Goal: Information Seeking & Learning: Learn about a topic

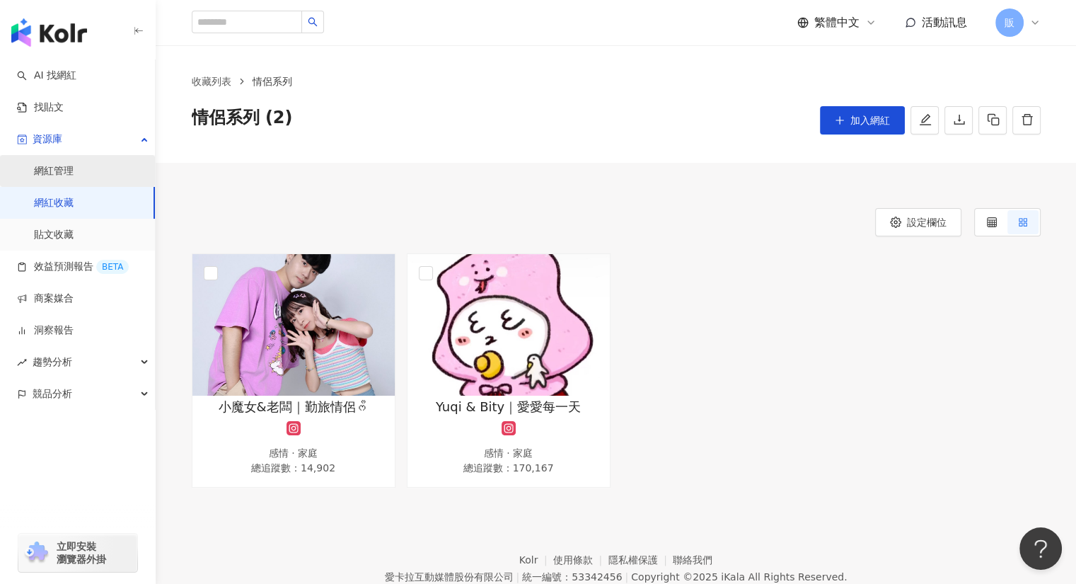
drag, startPoint x: 0, startPoint y: 0, endPoint x: 50, endPoint y: 168, distance: 174.8
click at [50, 168] on link "網紅管理" at bounding box center [54, 171] width 40 height 14
drag, startPoint x: 65, startPoint y: 205, endPoint x: 187, endPoint y: 228, distance: 124.4
click at [65, 205] on link "網紅收藏" at bounding box center [54, 203] width 40 height 14
click at [74, 206] on link "網紅收藏" at bounding box center [54, 203] width 40 height 14
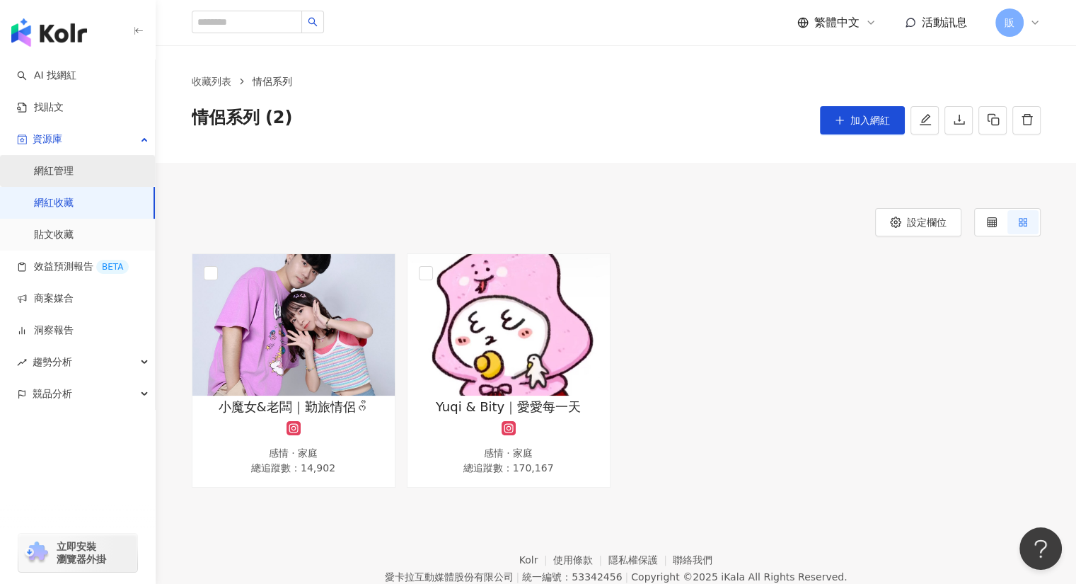
click at [62, 175] on link "網紅管理" at bounding box center [54, 171] width 40 height 14
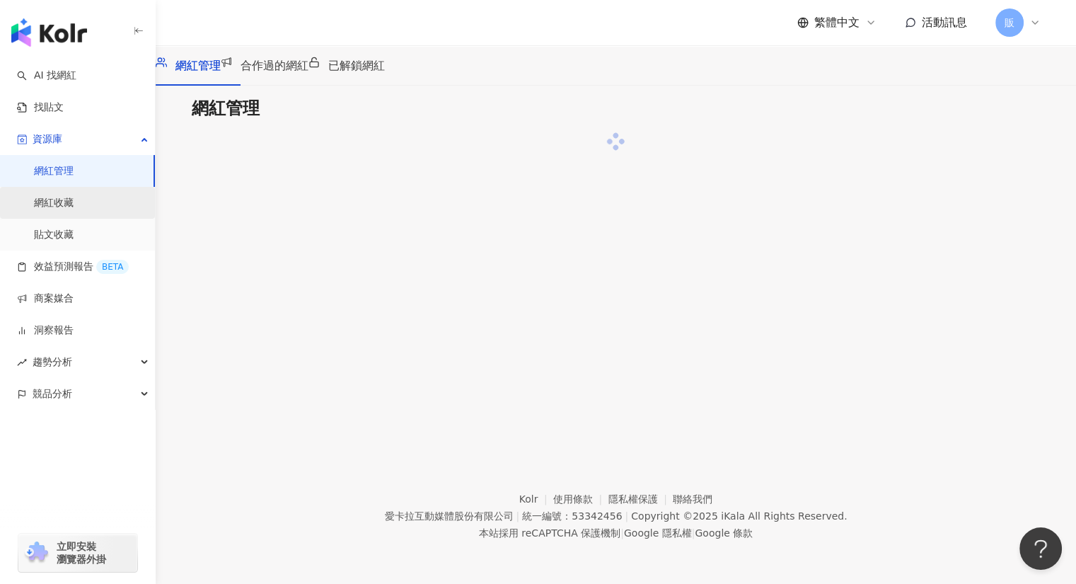
click at [56, 200] on link "網紅收藏" at bounding box center [54, 203] width 40 height 14
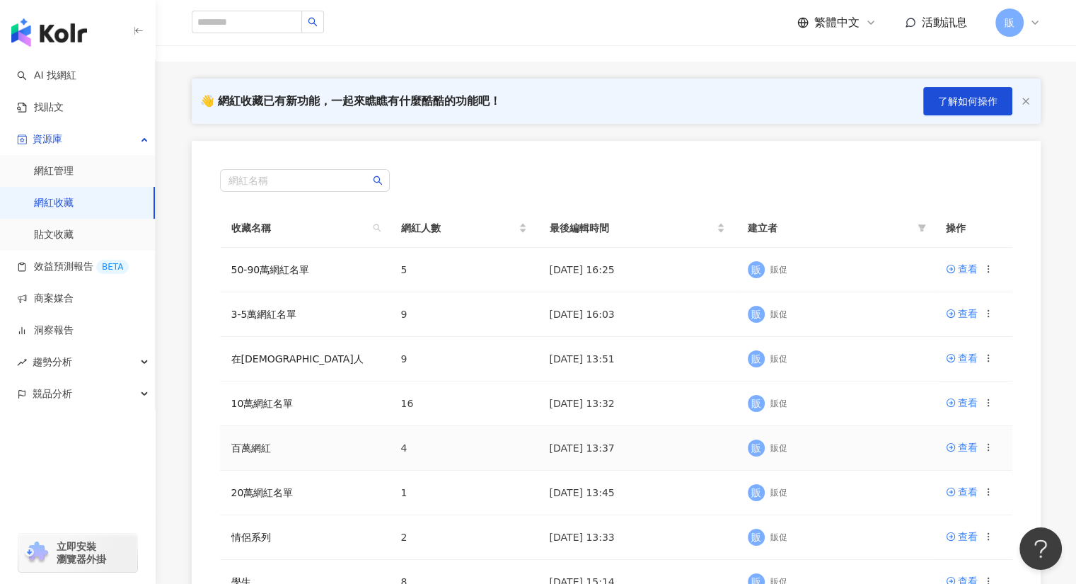
scroll to position [71, 0]
click at [963, 490] on div "查看" at bounding box center [968, 491] width 20 height 16
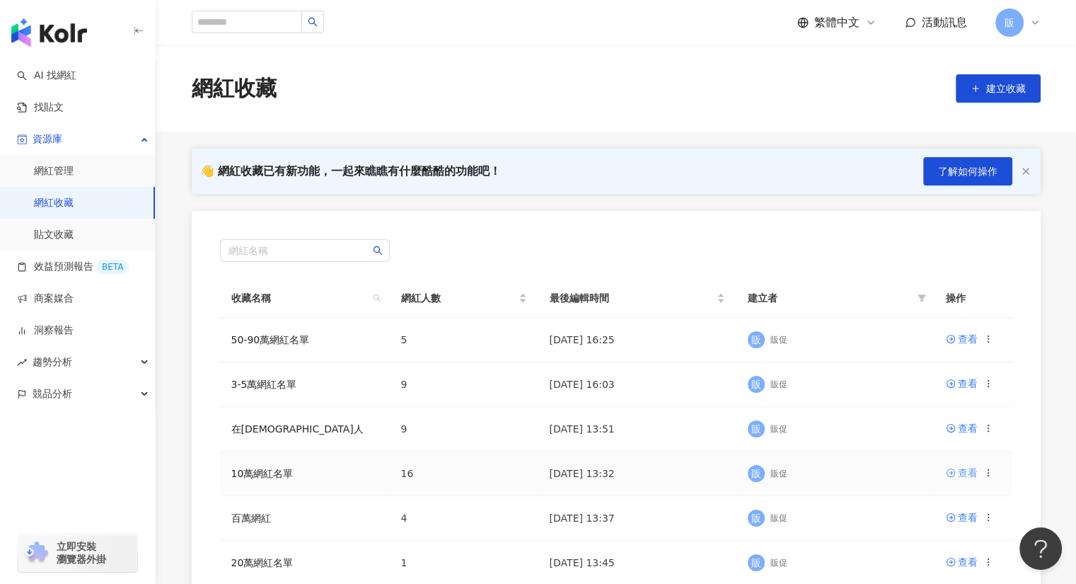
click at [965, 475] on div "查看" at bounding box center [968, 473] width 20 height 16
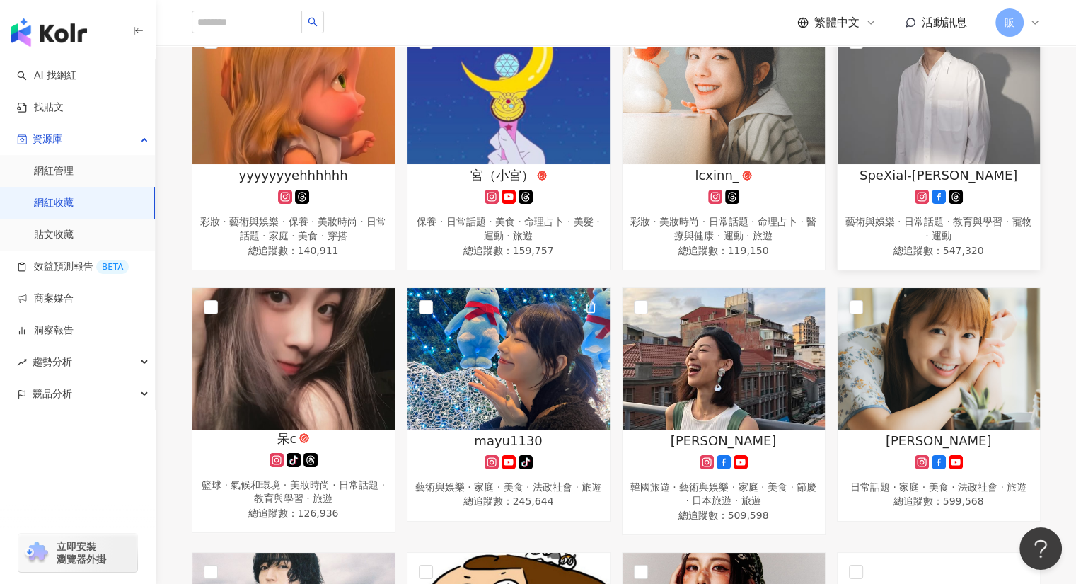
scroll to position [495, 0]
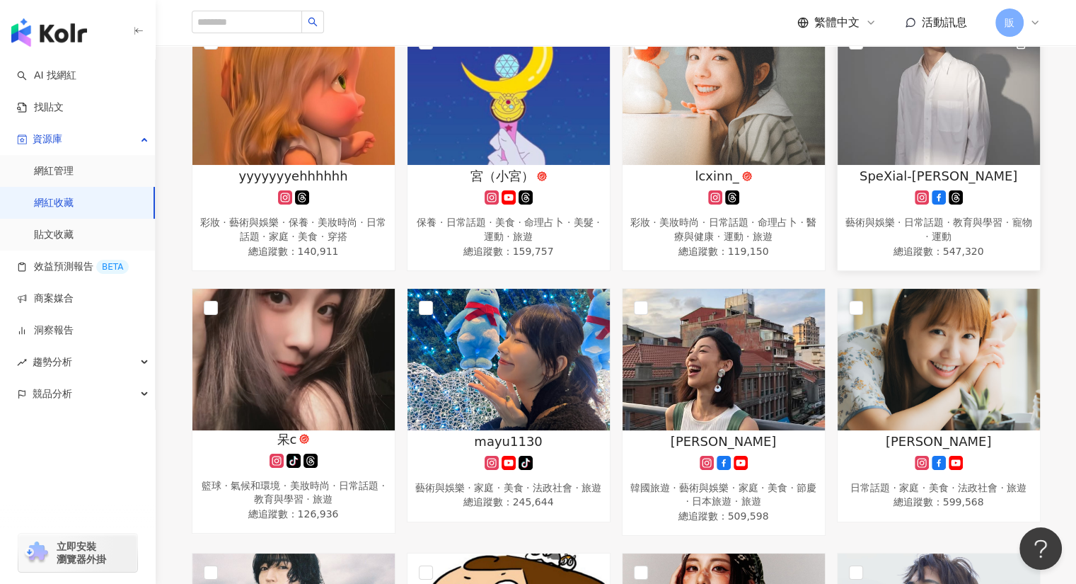
click at [913, 108] on img at bounding box center [938, 93] width 202 height 141
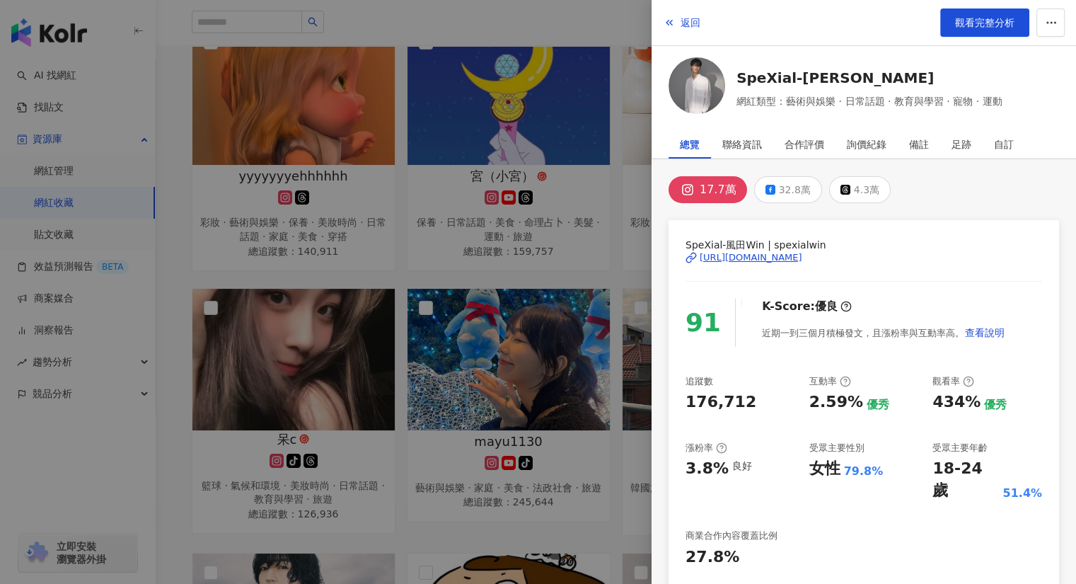
click at [722, 187] on div "17.7萬" at bounding box center [718, 190] width 37 height 20
click at [759, 256] on div "[URL][DOMAIN_NAME]" at bounding box center [751, 257] width 103 height 13
